Goal: Information Seeking & Learning: Learn about a topic

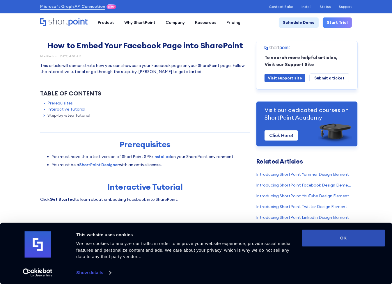
click at [350, 236] on button "OK" at bounding box center [343, 237] width 83 height 17
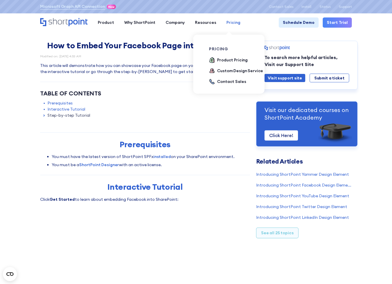
click at [226, 23] on div "Pricing" at bounding box center [233, 22] width 14 height 6
click at [223, 61] on div "Product Pricing" at bounding box center [232, 60] width 31 height 6
